Goal: Navigation & Orientation: Go to known website

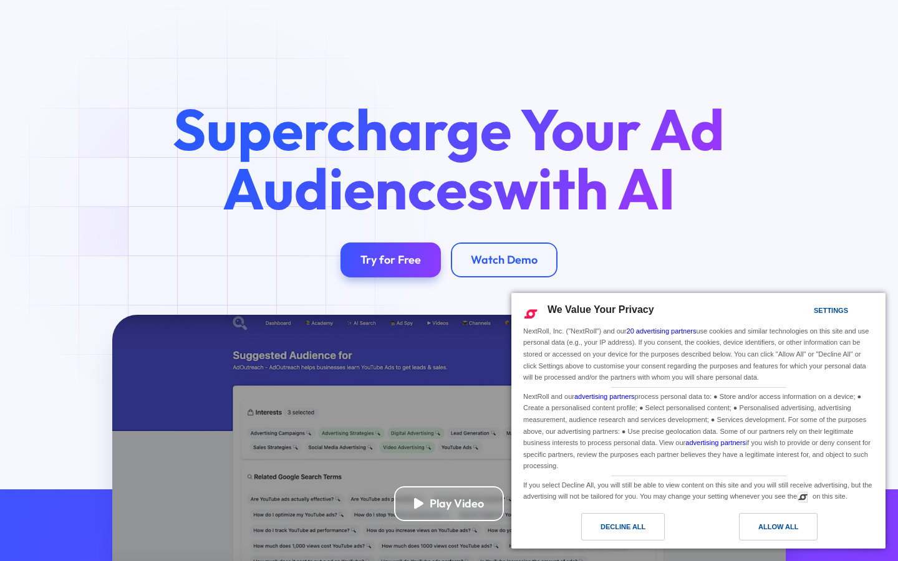
scroll to position [6, 0]
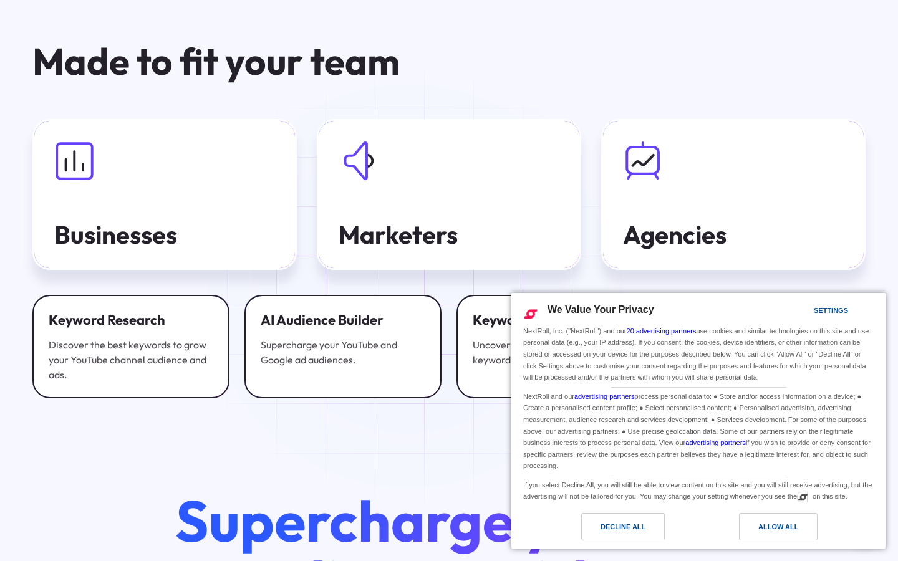
scroll to position [3904, 0]
